Goal: Information Seeking & Learning: Learn about a topic

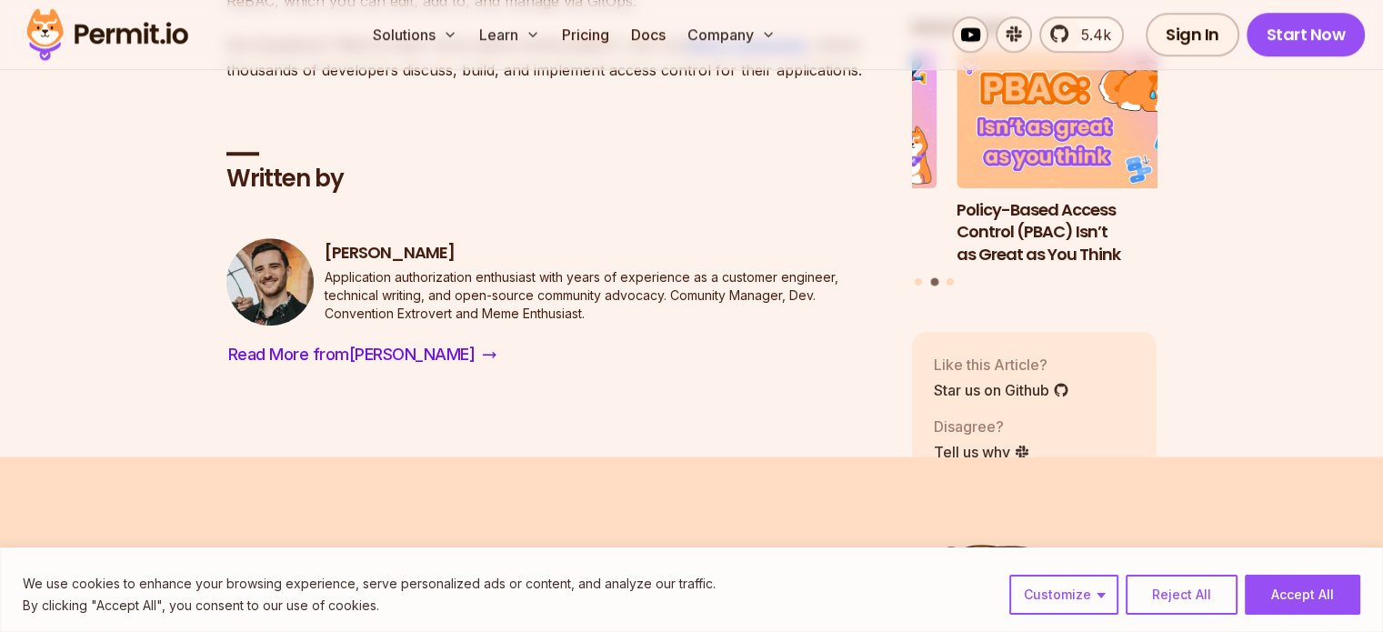
scroll to position [8454, 0]
click at [616, 41] on link "Pricing" at bounding box center [585, 34] width 62 height 36
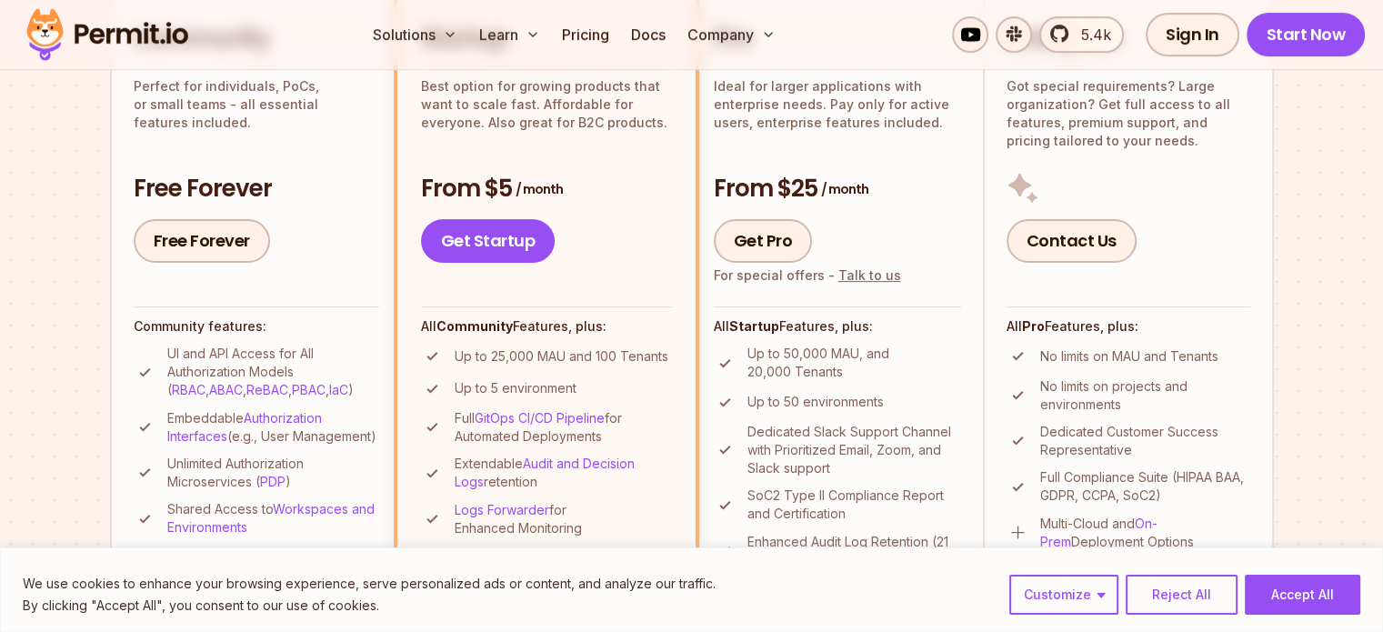
scroll to position [454, 0]
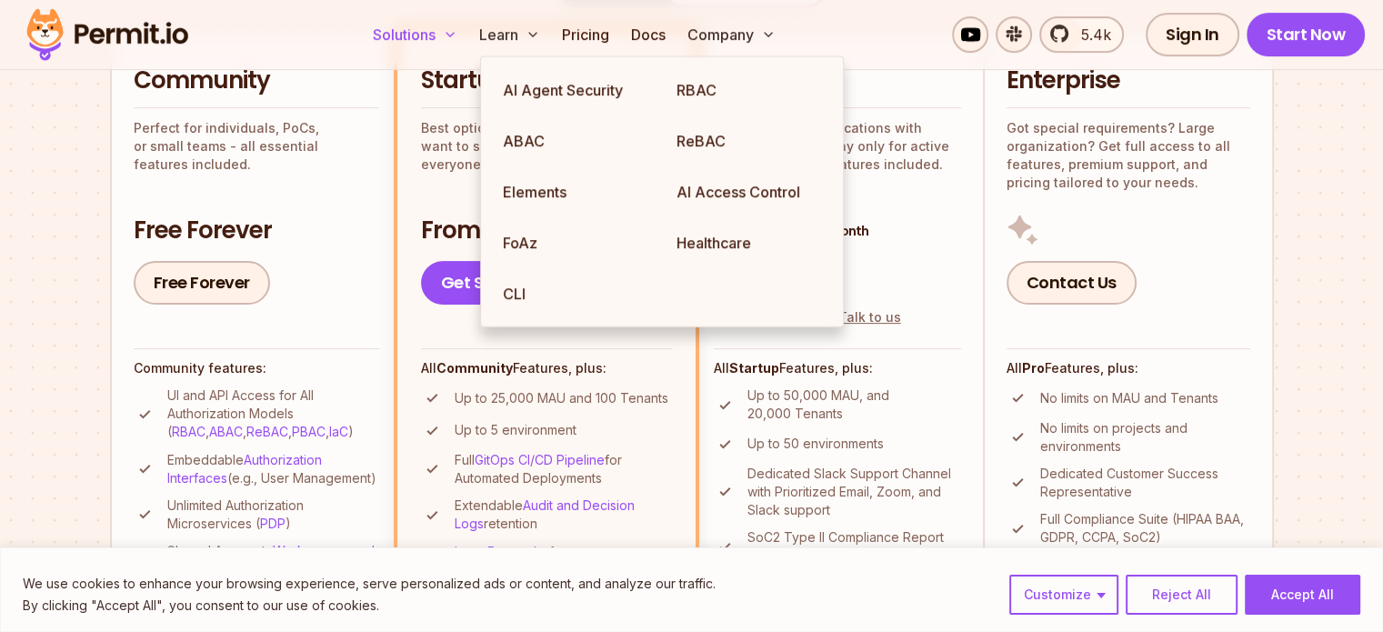
click at [464, 42] on button "Solutions" at bounding box center [414, 34] width 99 height 36
click at [726, 102] on link "RBAC" at bounding box center [749, 90] width 174 height 51
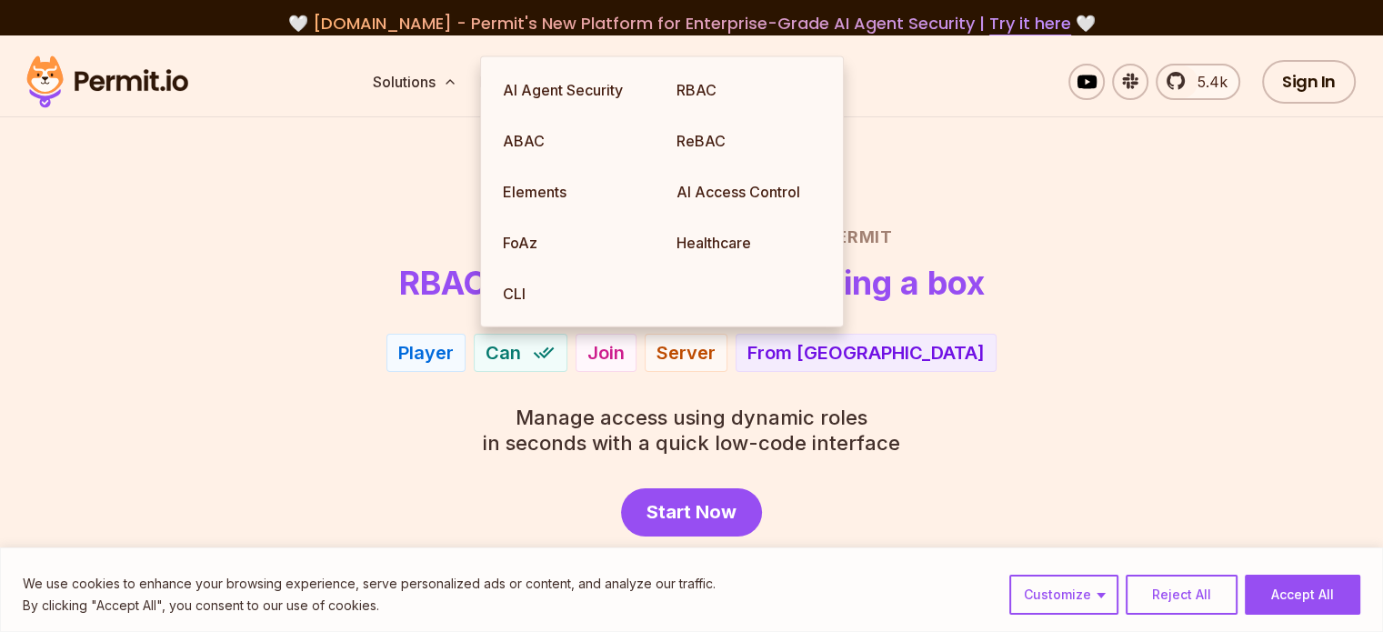
click at [401, 220] on section "Role Based Access Control with Permit RBAC now as easy as checking a box Player…" at bounding box center [691, 351] width 1383 height 632
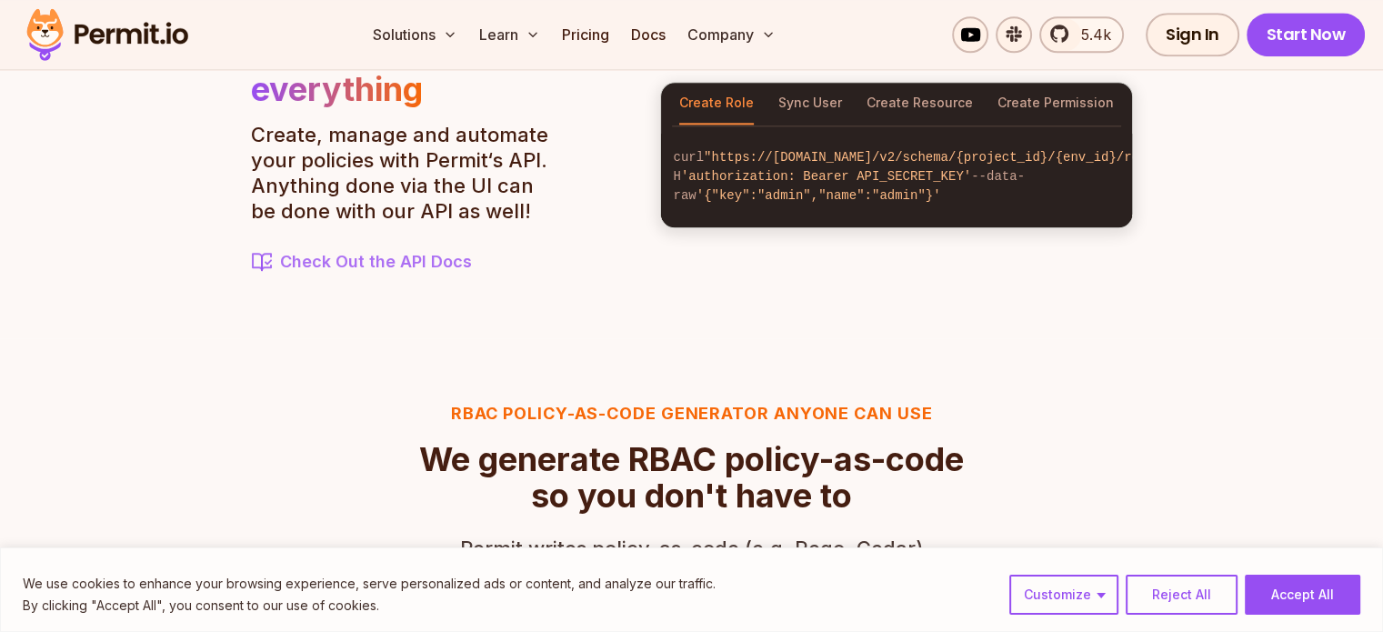
scroll to position [2000, 0]
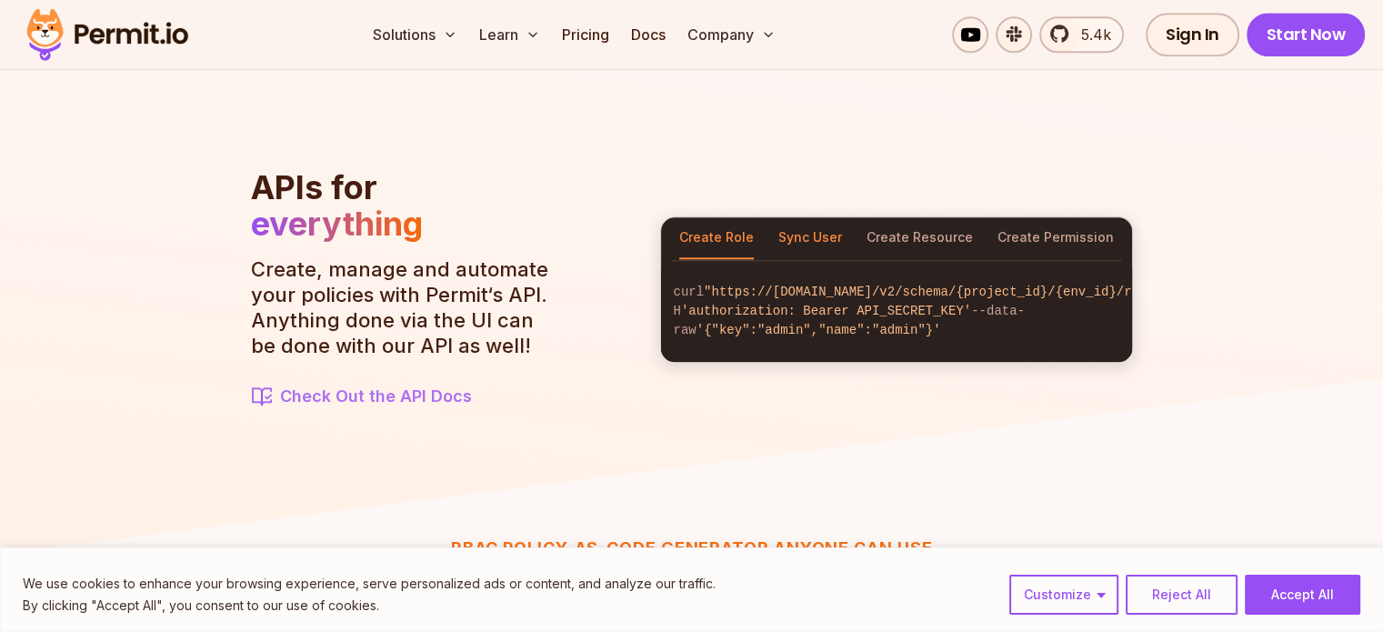
click at [812, 234] on button "Sync User" at bounding box center [810, 238] width 64 height 42
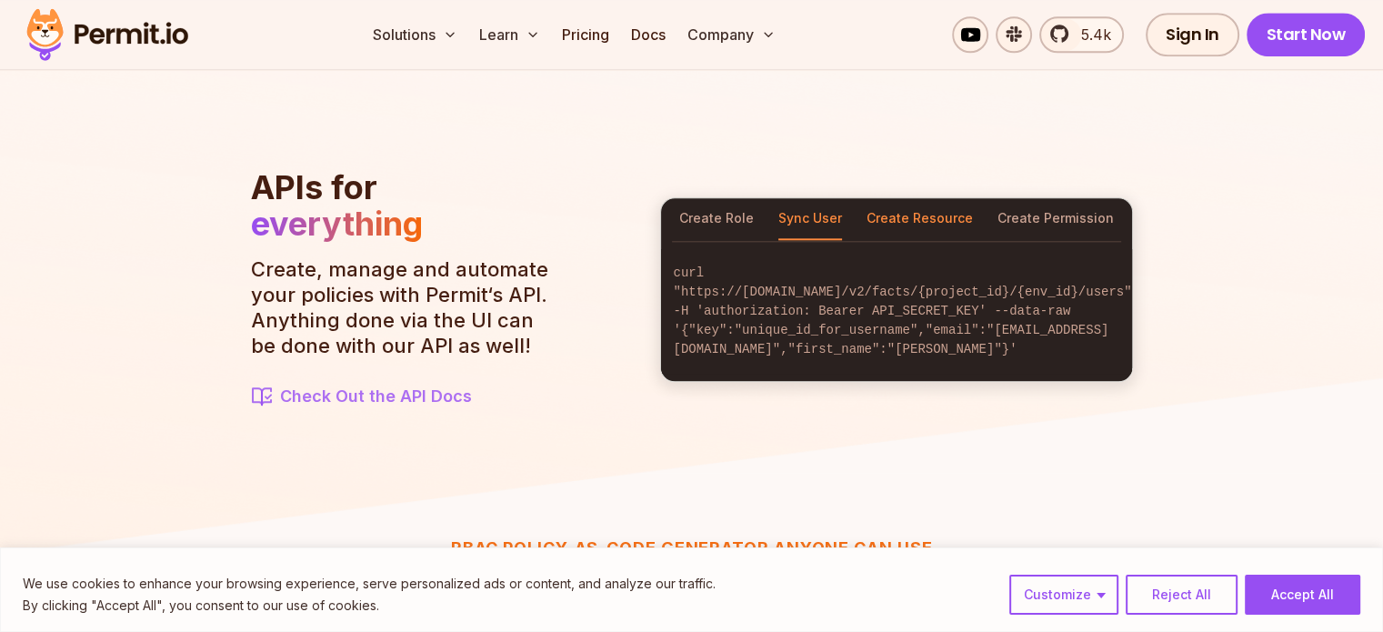
click at [884, 233] on button "Create Resource" at bounding box center [919, 219] width 106 height 42
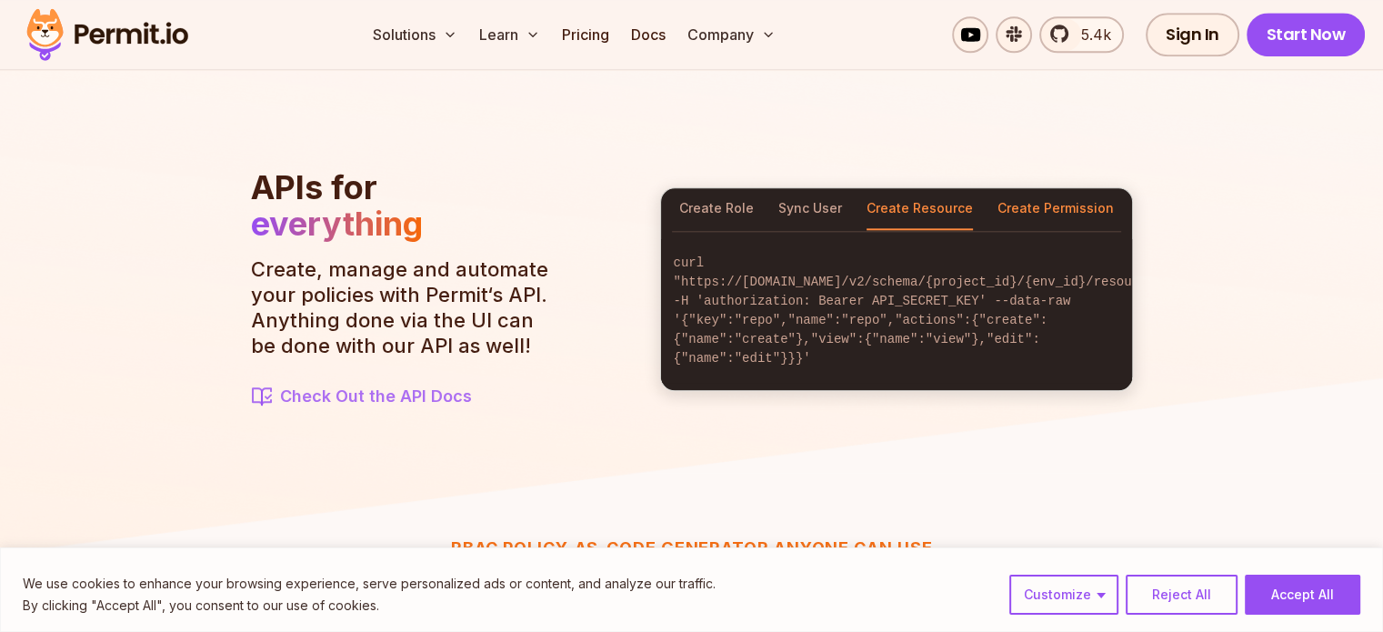
click at [1029, 211] on button "Create Permission" at bounding box center [1055, 209] width 116 height 42
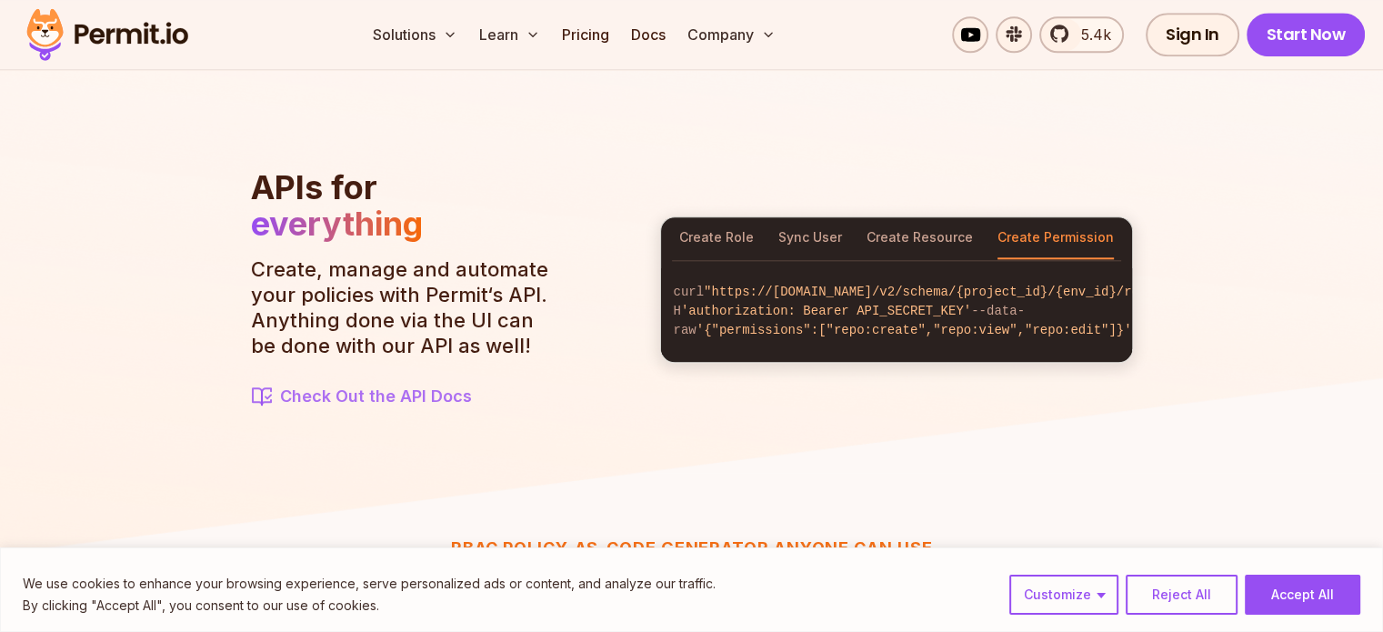
click at [665, 243] on div "Create Role Sync User Create Resource Create Permission" at bounding box center [896, 238] width 471 height 42
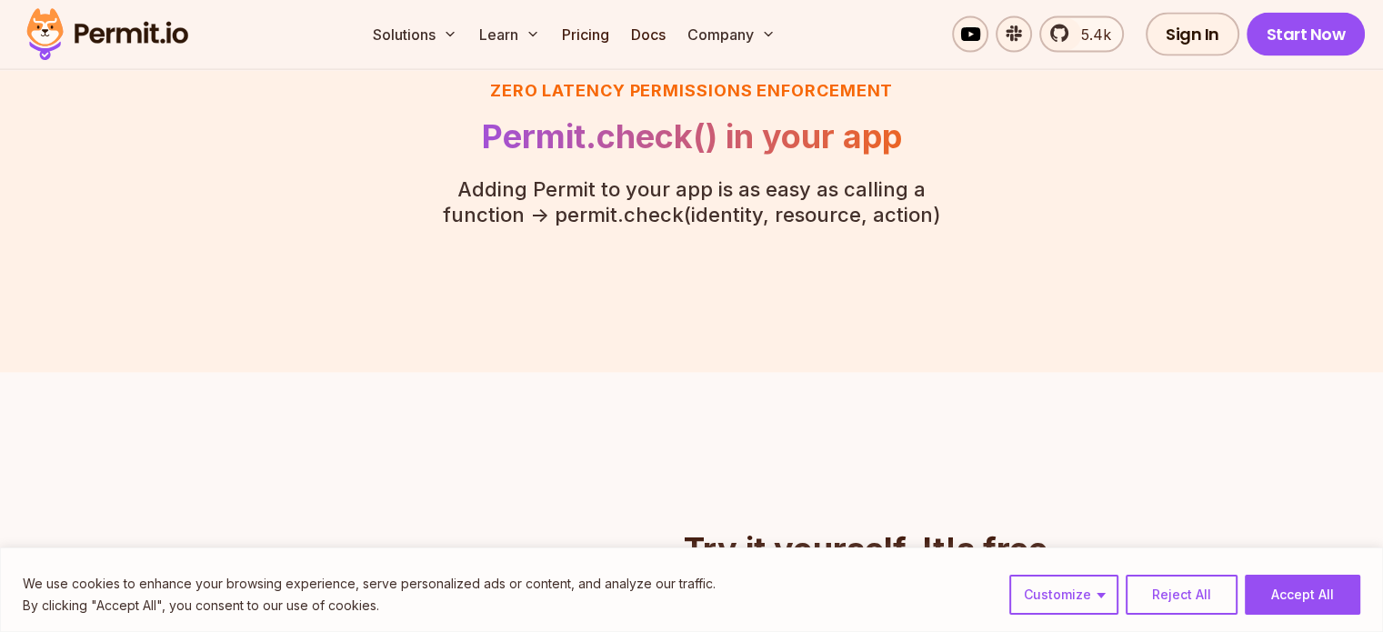
scroll to position [4363, 0]
